Goal: Information Seeking & Learning: Learn about a topic

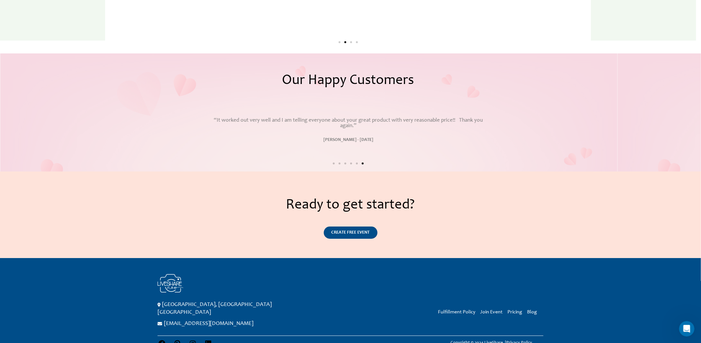
scroll to position [1124, 0]
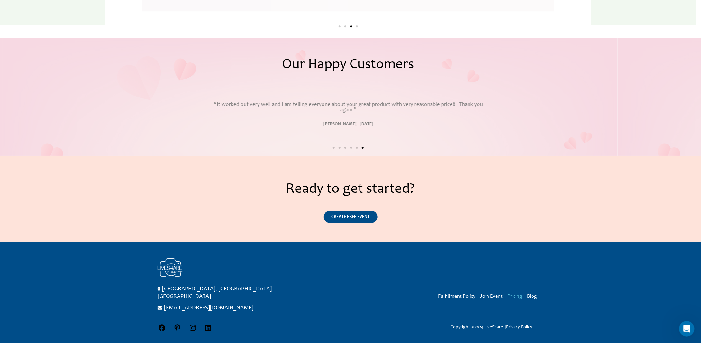
click at [516, 297] on link "Pricing" at bounding box center [514, 295] width 15 height 5
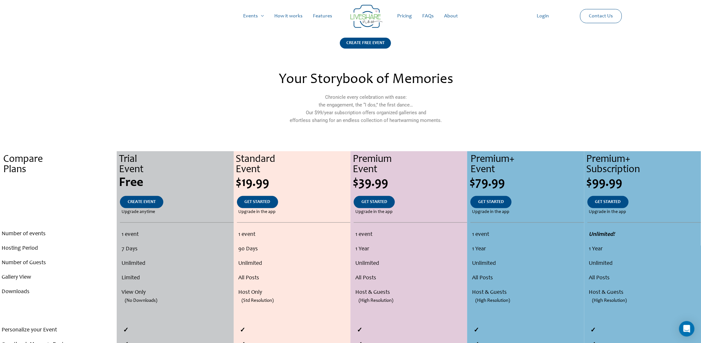
click at [282, 16] on link "How it works" at bounding box center [288, 16] width 39 height 21
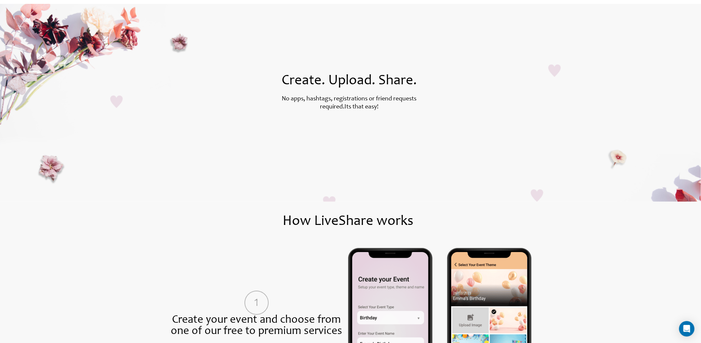
scroll to position [4, 0]
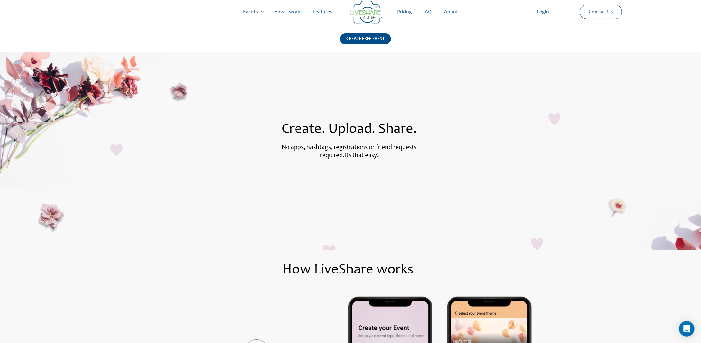
click at [319, 13] on link "Features" at bounding box center [323, 12] width 30 height 21
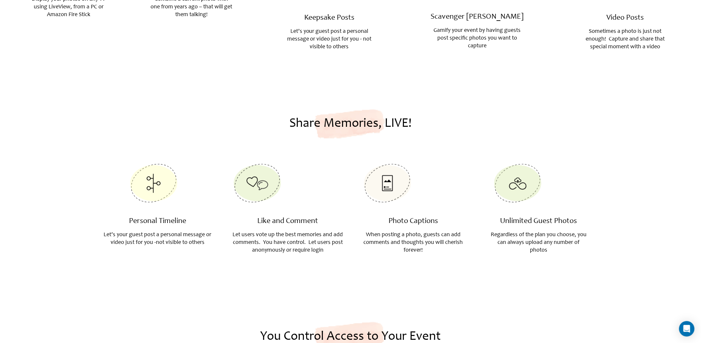
scroll to position [900, 0]
